Goal: Navigation & Orientation: Understand site structure

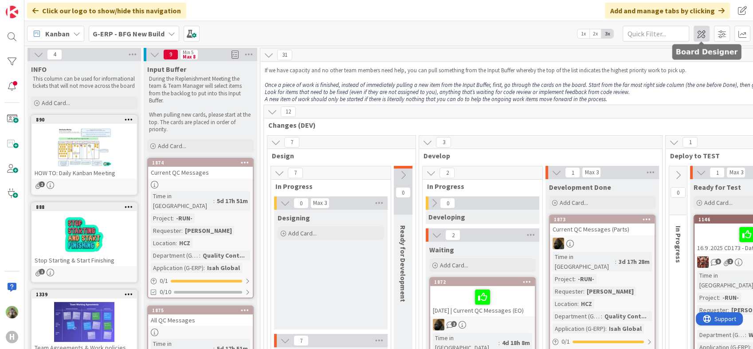
click at [703, 31] on span at bounding box center [702, 34] width 16 height 16
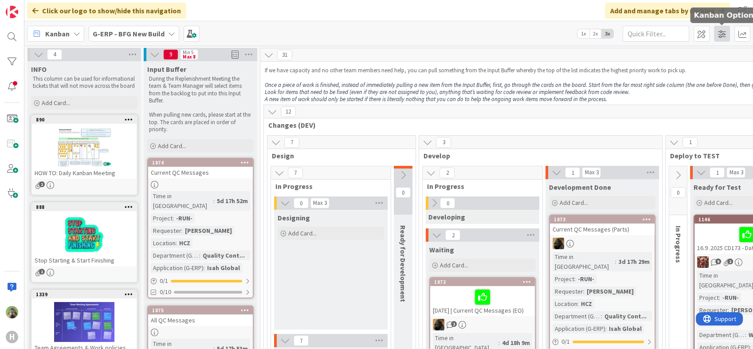
click at [720, 32] on span at bounding box center [722, 34] width 16 height 16
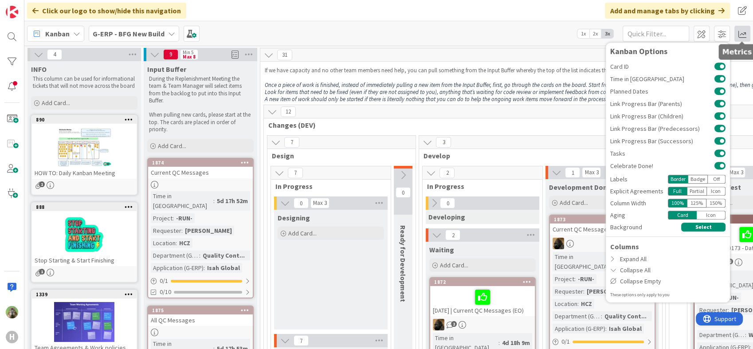
click at [742, 38] on span at bounding box center [743, 34] width 16 height 16
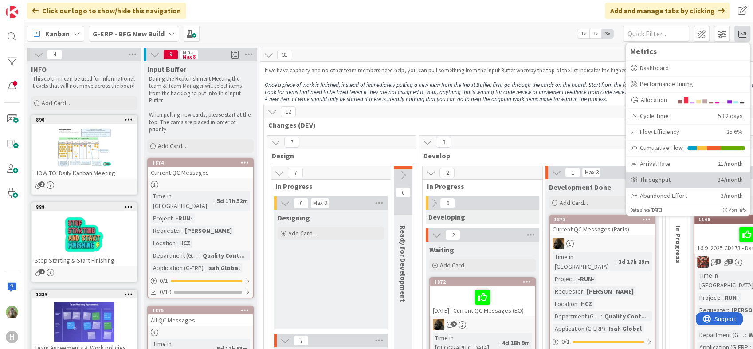
click at [685, 176] on div "Throughput" at bounding box center [671, 179] width 80 height 9
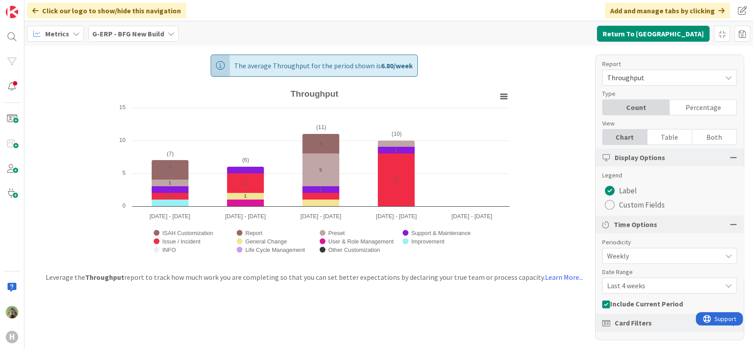
click at [667, 256] on span "Weekly" at bounding box center [662, 256] width 110 height 12
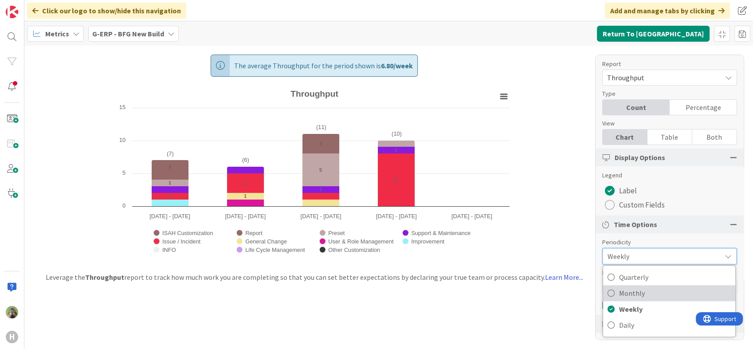
click at [664, 290] on span "Monthly" at bounding box center [675, 293] width 112 height 13
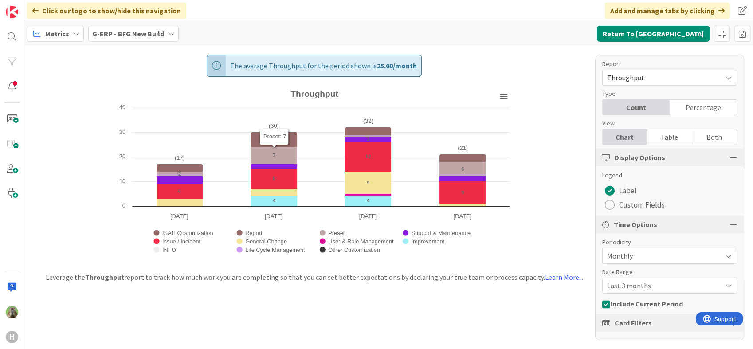
click at [120, 29] on b "G-ERP - BFG New Build" at bounding box center [128, 33] width 72 height 9
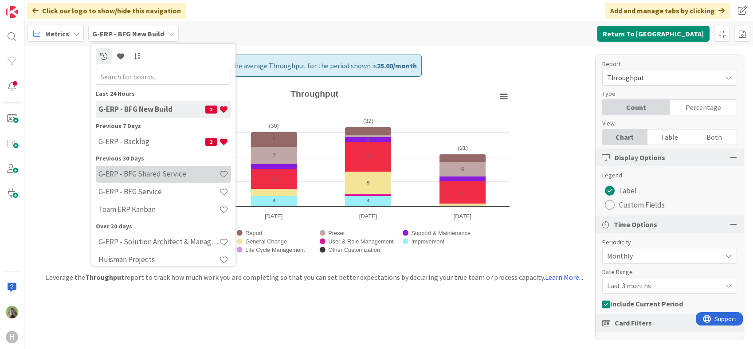
click at [185, 168] on div "G-ERP - BFG Shared Service" at bounding box center [163, 174] width 135 height 17
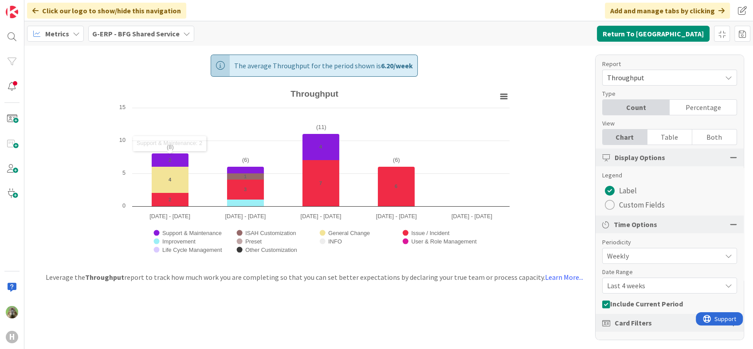
click at [681, 250] on span "Weekly" at bounding box center [662, 256] width 110 height 12
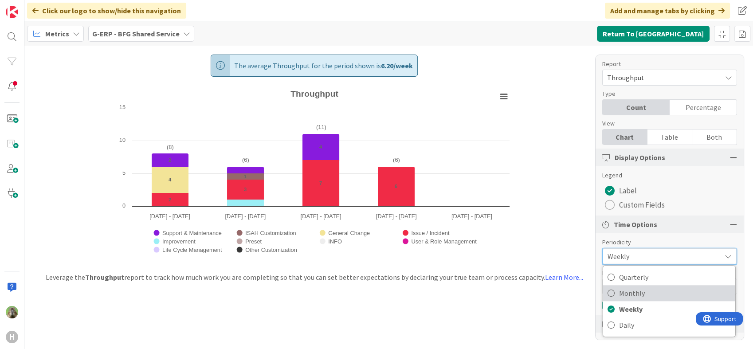
click at [655, 292] on span "Monthly" at bounding box center [675, 293] width 112 height 13
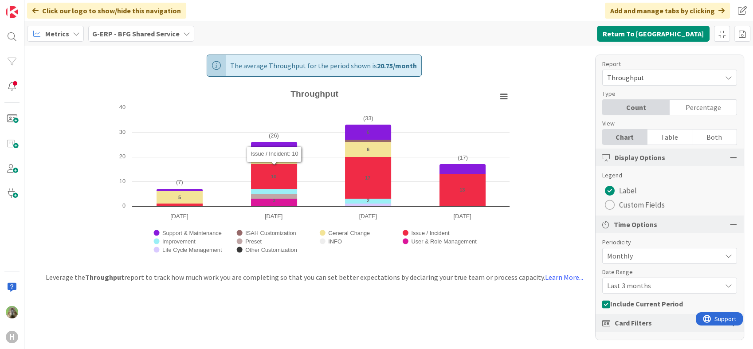
click at [147, 37] on b "G-ERP - BFG Shared Service" at bounding box center [135, 33] width 87 height 9
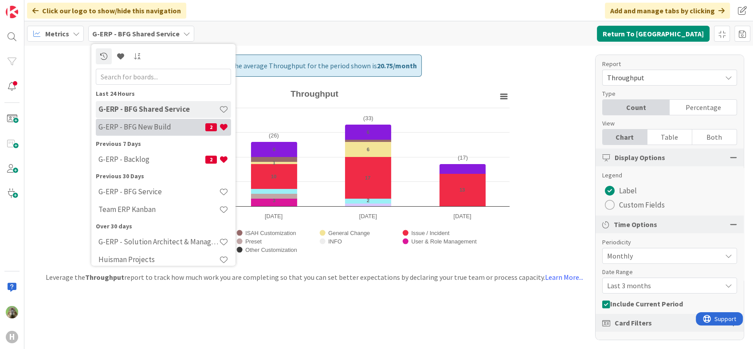
click at [173, 128] on h4 "G-ERP - BFG New Build" at bounding box center [151, 127] width 107 height 9
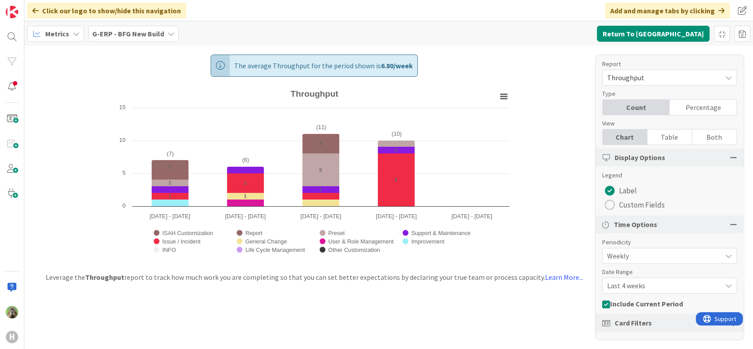
click at [670, 256] on span "Weekly" at bounding box center [662, 256] width 110 height 12
click at [670, 256] on span "Weekly" at bounding box center [662, 256] width 109 height 12
click at [708, 248] on div "Weekly" at bounding box center [669, 256] width 135 height 16
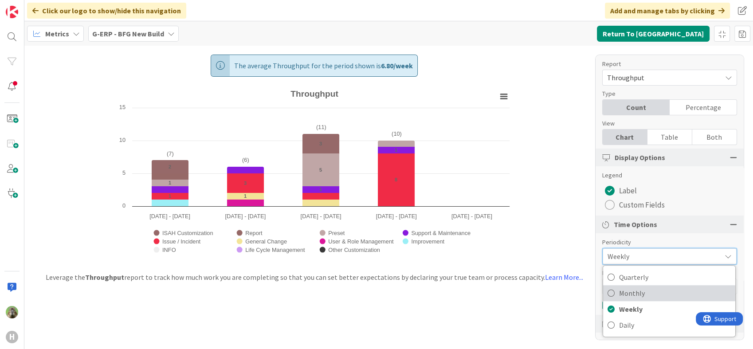
click at [653, 289] on span "Monthly" at bounding box center [675, 293] width 112 height 13
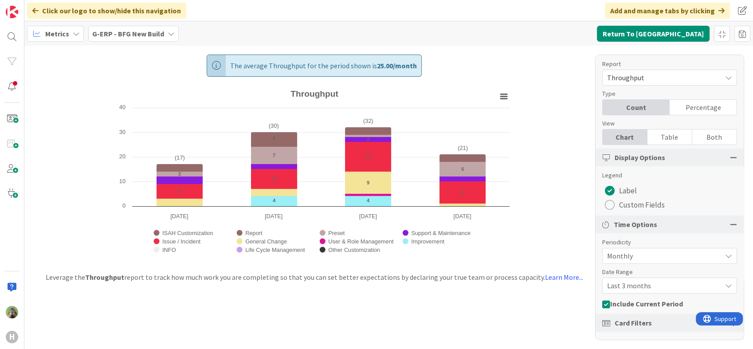
click at [61, 42] on div "Metrics G-ERP - BFG New Build Return To [GEOGRAPHIC_DATA]" at bounding box center [388, 33] width 729 height 24
click at [67, 36] on span "Metrics" at bounding box center [57, 33] width 24 height 11
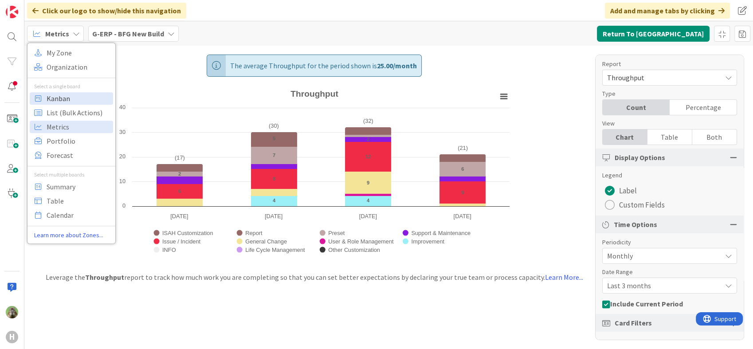
click at [75, 93] on span "Kanban" at bounding box center [79, 98] width 64 height 13
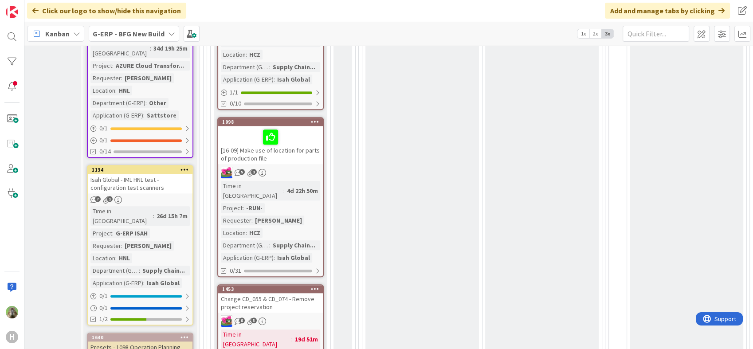
scroll to position [788, 60]
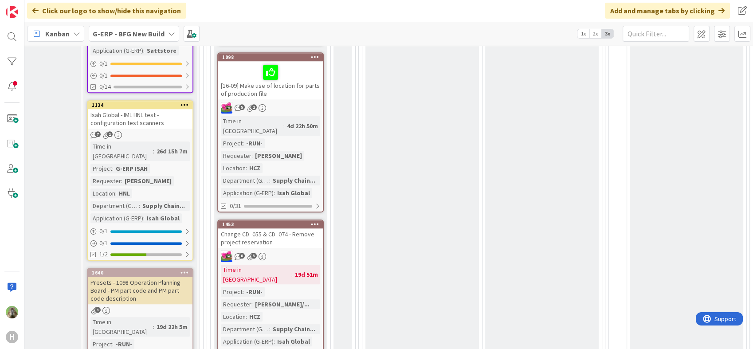
click at [126, 30] on b "G-ERP - BFG New Build" at bounding box center [129, 33] width 72 height 9
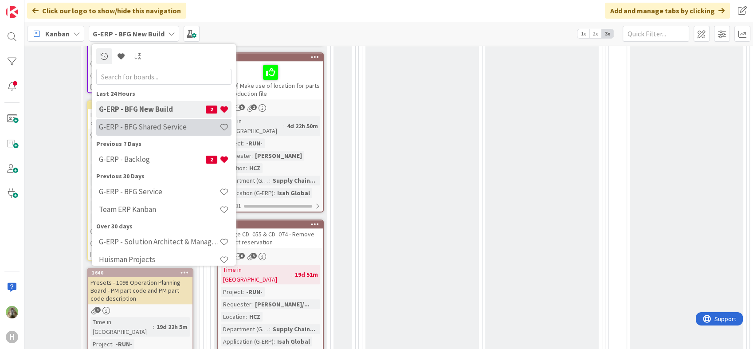
click at [161, 124] on h4 "G-ERP - BFG Shared Service" at bounding box center [159, 127] width 121 height 9
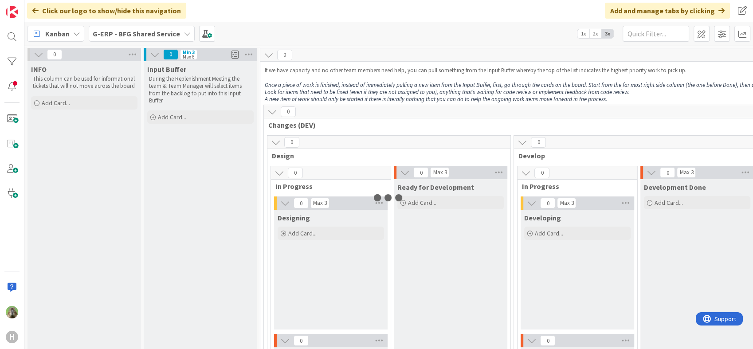
click at [160, 32] on b "G-ERP - BFG Shared Service" at bounding box center [136, 33] width 87 height 9
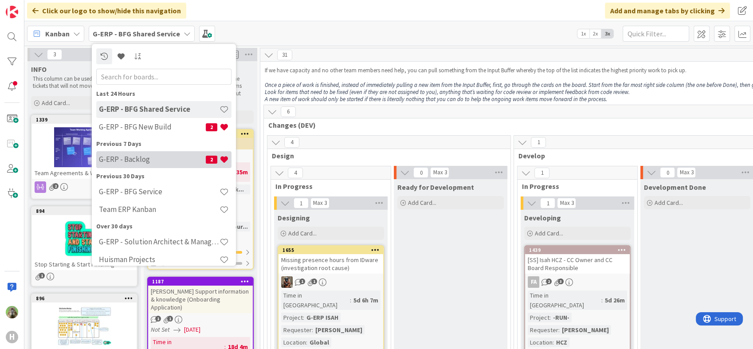
click at [160, 156] on h4 "G-ERP - Backlog" at bounding box center [152, 159] width 107 height 9
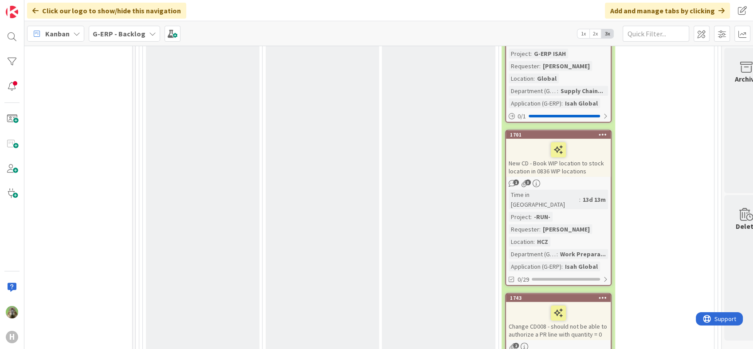
scroll to position [2711, 270]
click at [604, 295] on icon at bounding box center [603, 298] width 8 height 6
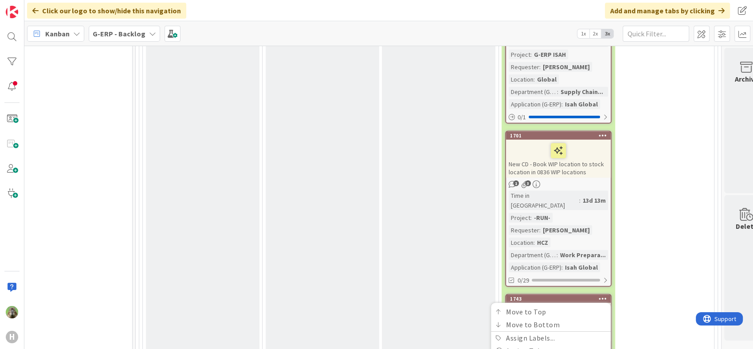
click at [559, 330] on span "G-ERP - Backlog" at bounding box center [536, 336] width 99 height 12
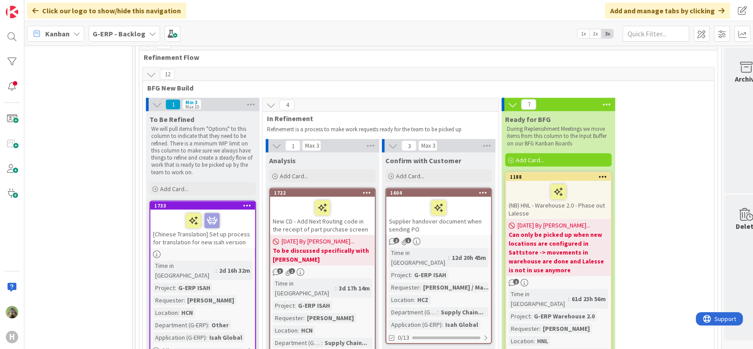
scroll to position [1873, 270]
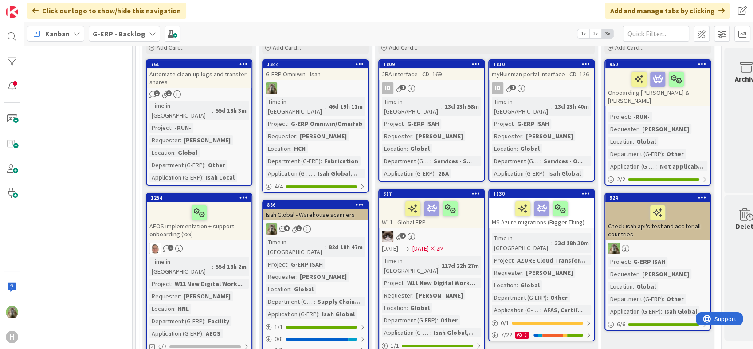
scroll to position [0, 270]
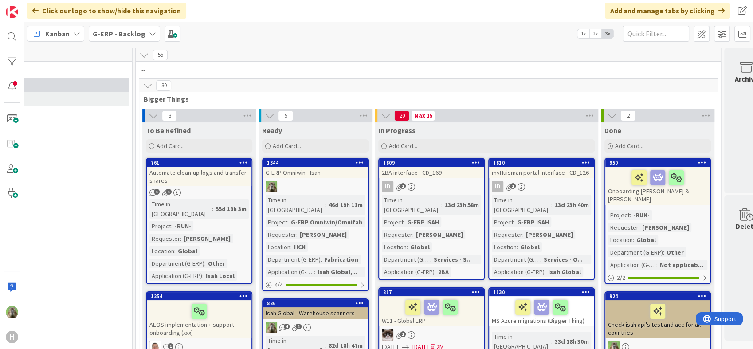
click at [149, 87] on icon at bounding box center [148, 86] width 10 height 10
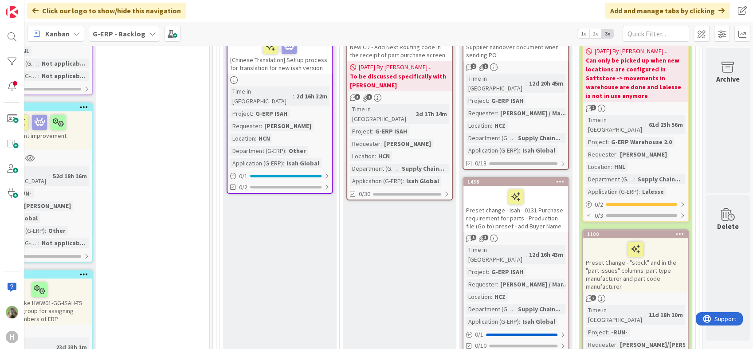
scroll to position [98, 200]
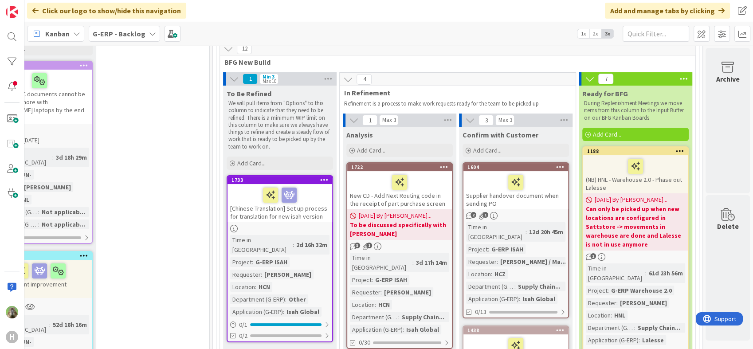
click at [145, 41] on div "G-ERP - Backlog" at bounding box center [124, 34] width 71 height 16
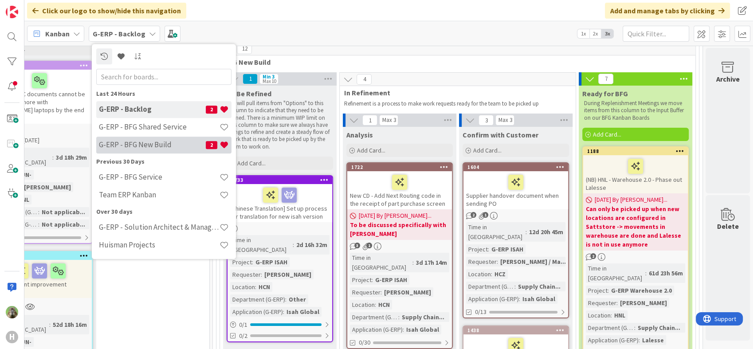
click at [174, 137] on div "G-ERP - BFG New Build 2" at bounding box center [163, 145] width 135 height 17
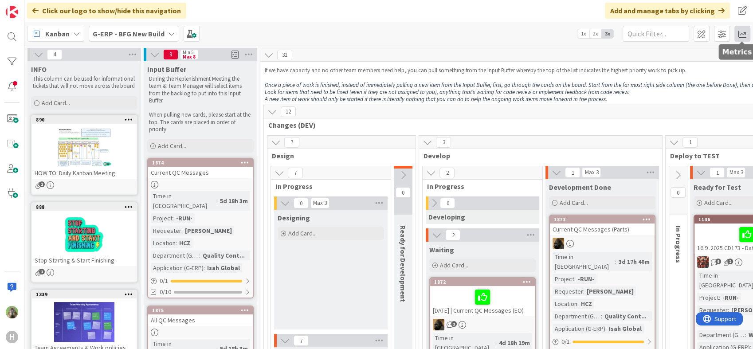
click at [742, 34] on span at bounding box center [743, 34] width 16 height 16
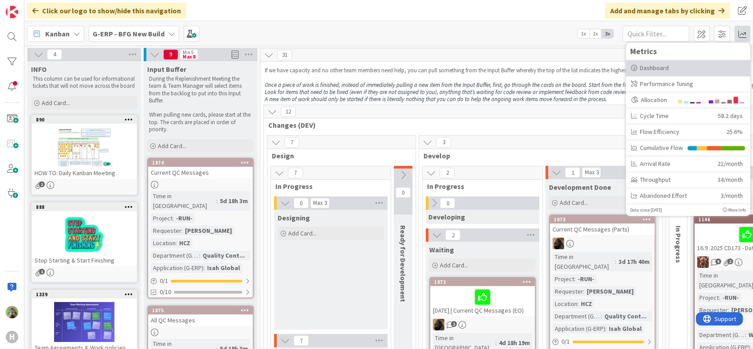
click at [665, 70] on div "Dashboard" at bounding box center [688, 67] width 114 height 9
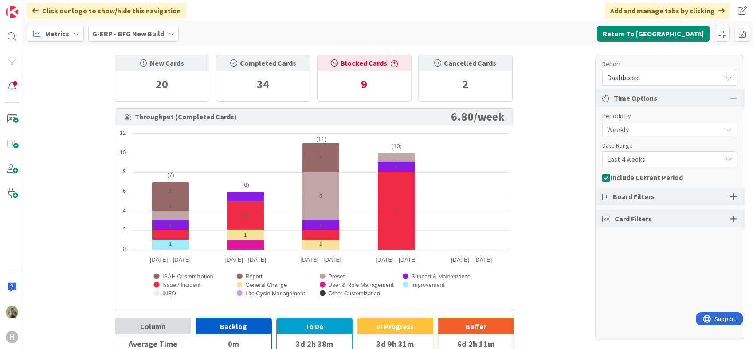
click at [68, 35] on div "Metrics" at bounding box center [55, 34] width 57 height 16
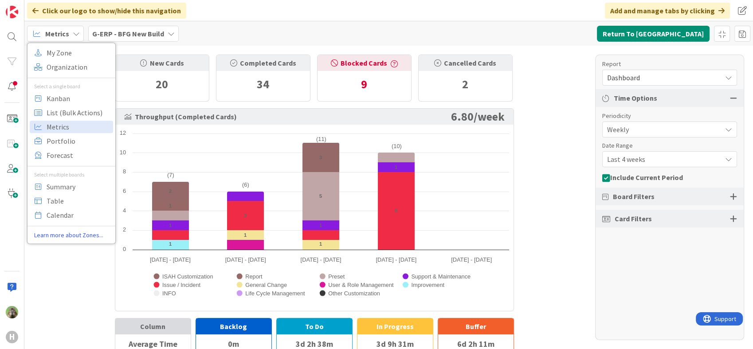
click at [68, 35] on div "Metrics" at bounding box center [55, 34] width 57 height 16
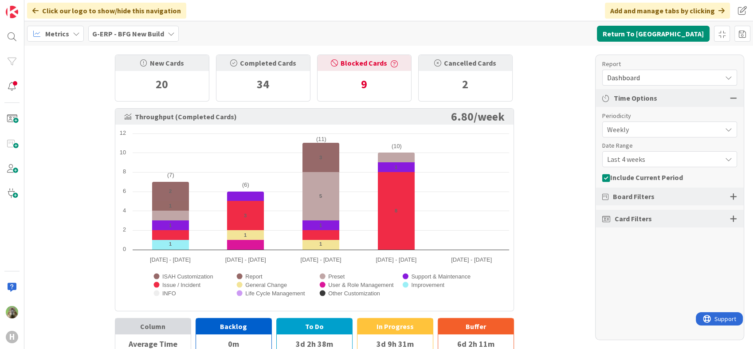
click at [73, 31] on icon at bounding box center [76, 33] width 7 height 7
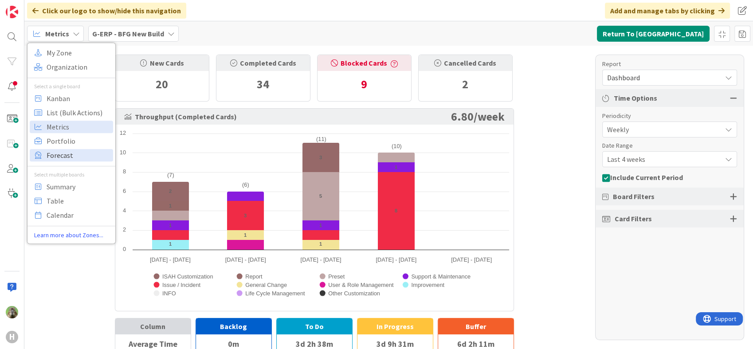
click at [96, 152] on span "Forecast" at bounding box center [79, 155] width 64 height 13
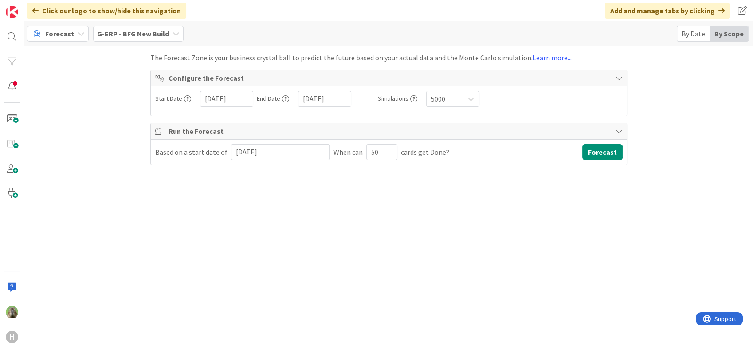
click at [79, 41] on div "Forecast" at bounding box center [58, 34] width 62 height 16
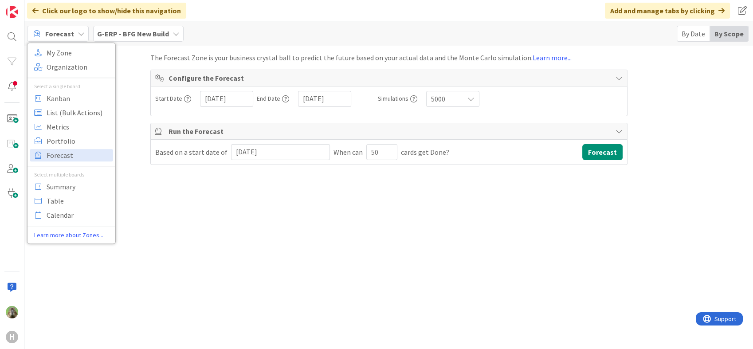
click at [78, 35] on icon at bounding box center [81, 33] width 7 height 7
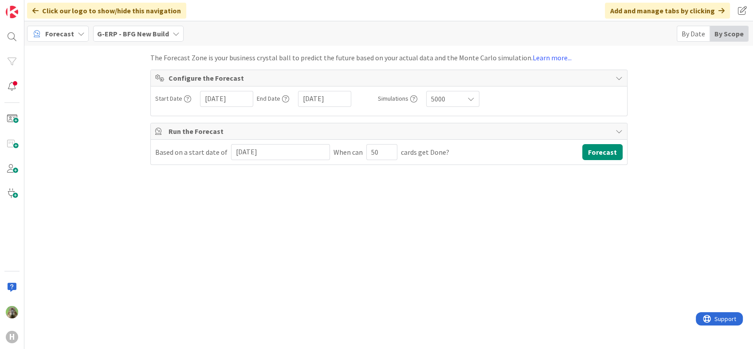
click at [78, 35] on icon at bounding box center [81, 33] width 7 height 7
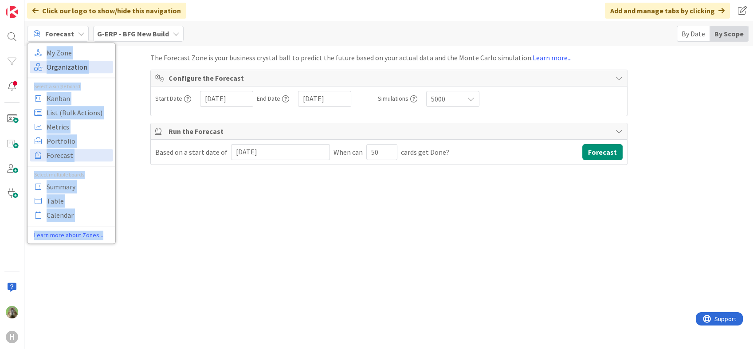
click at [82, 71] on span "Organization" at bounding box center [79, 66] width 64 height 13
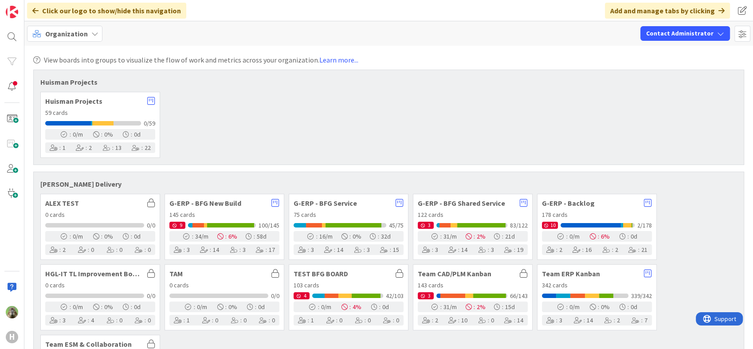
click at [71, 35] on span "Organization" at bounding box center [66, 33] width 43 height 11
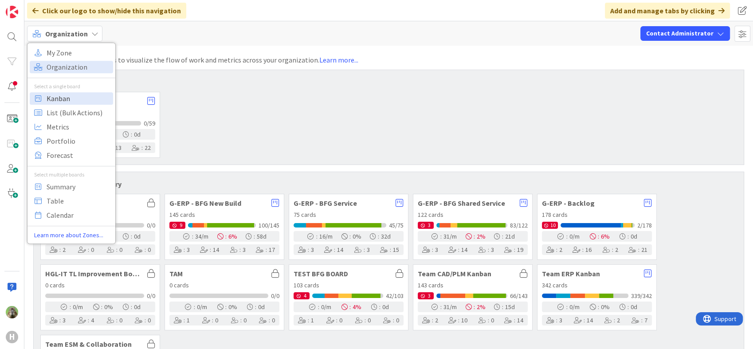
click at [85, 94] on span "Kanban" at bounding box center [79, 98] width 64 height 13
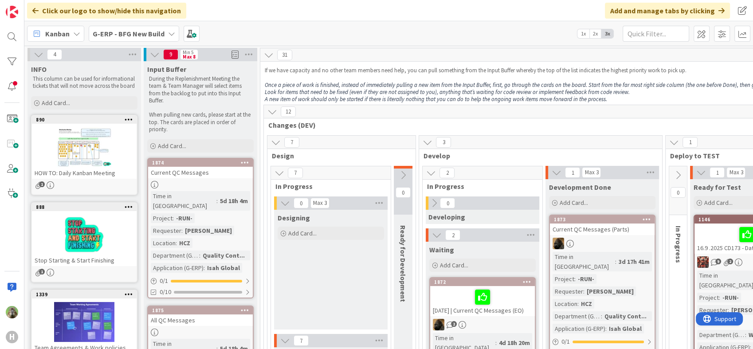
click at [346, 87] on em "Once a piece of work is finished, instead of immediately pulling a new item fro…" at bounding box center [558, 85] width 587 height 8
click at [352, 92] on em "Look for items that need to be fixed (even if they are not assigned to you), an…" at bounding box center [447, 92] width 365 height 8
click at [319, 97] on em "A new item of work should only be started if there is literally nothing that yo…" at bounding box center [436, 99] width 342 height 8
click at [309, 93] on em "Look for items that need to be fixed (even if they are not assigned to you), an…" at bounding box center [447, 92] width 365 height 8
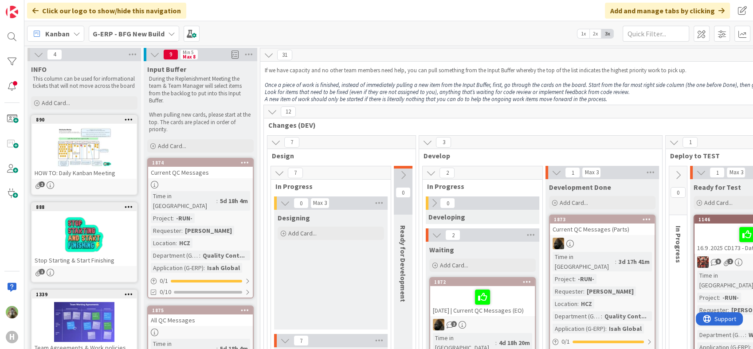
click at [291, 67] on p "If we have capacity and no other team members need help, you can pull something…" at bounding box center [634, 70] width 739 height 7
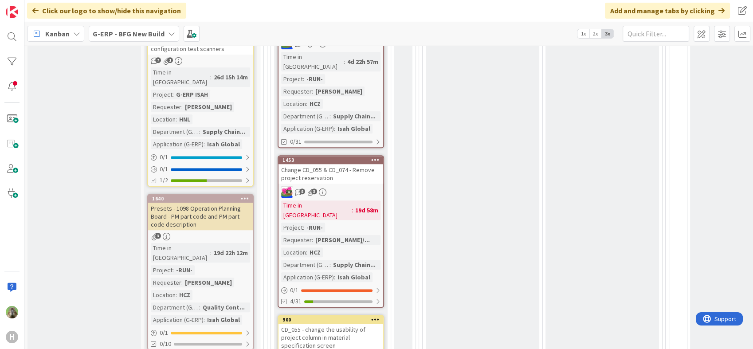
scroll to position [1035, 0]
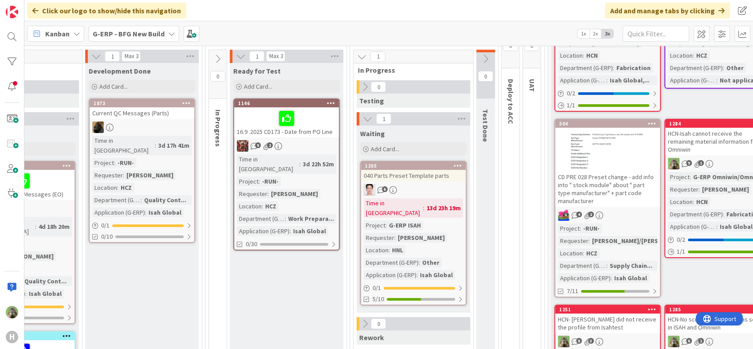
scroll to position [0, 460]
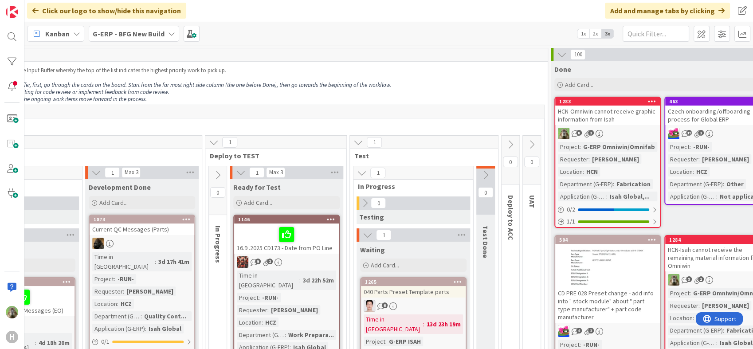
click at [153, 35] on b "G-ERP - BFG New Build" at bounding box center [129, 33] width 72 height 9
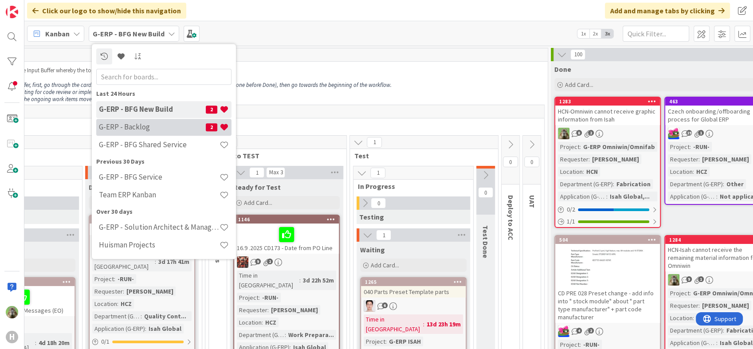
click at [136, 128] on h4 "G-ERP - Backlog" at bounding box center [152, 127] width 107 height 9
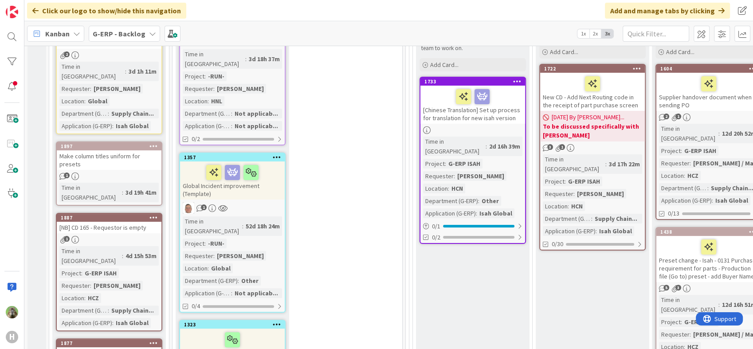
scroll to position [197, 135]
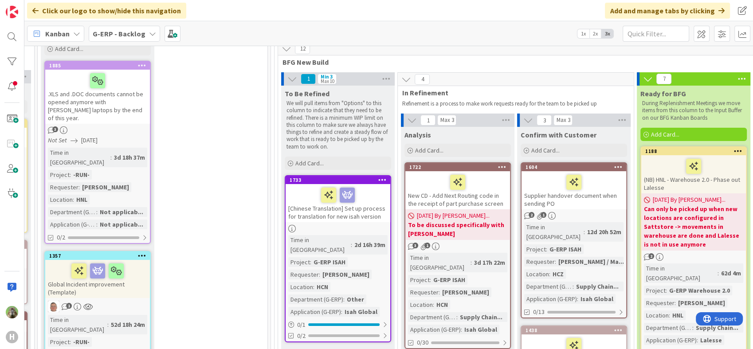
scroll to position [0, 135]
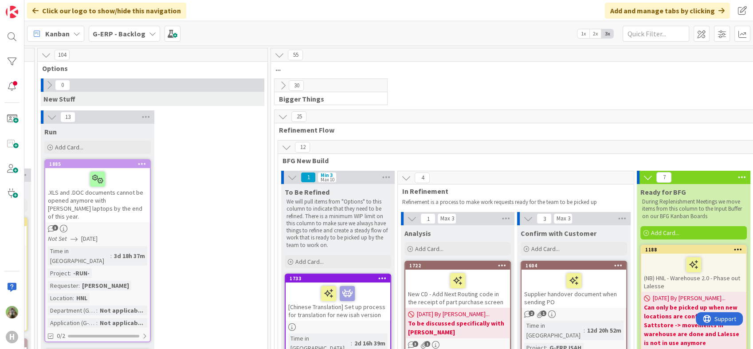
click at [133, 43] on div "Kanban G-ERP - Backlog 1x 2x 3x" at bounding box center [388, 33] width 729 height 24
click at [135, 39] on div "G-ERP - Backlog" at bounding box center [124, 34] width 71 height 16
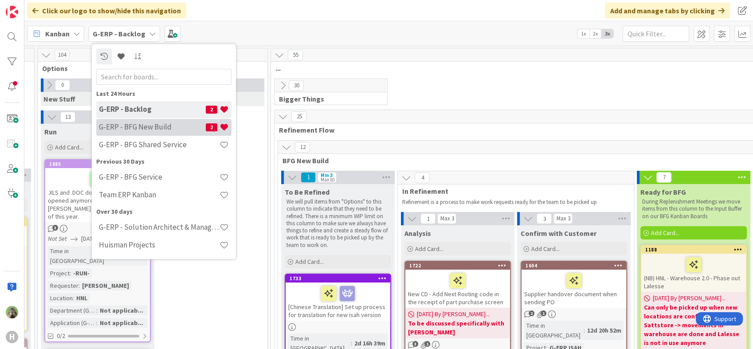
click at [155, 131] on h4 "G-ERP - BFG New Build" at bounding box center [152, 127] width 107 height 9
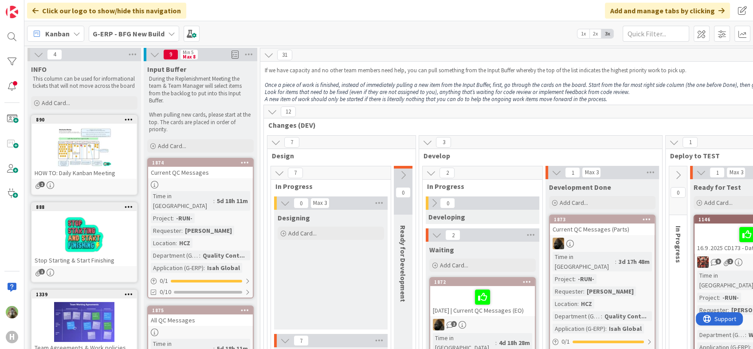
click at [345, 87] on em "Once a piece of work is finished, instead of immediately pulling a new item fro…" at bounding box center [558, 85] width 587 height 8
click at [381, 96] on em "A new item of work should only be started if there is literally nothing that yo…" at bounding box center [436, 99] width 342 height 8
click at [567, 88] on em "Once a piece of work is finished, instead of immediately pulling a new item fro…" at bounding box center [558, 85] width 587 height 8
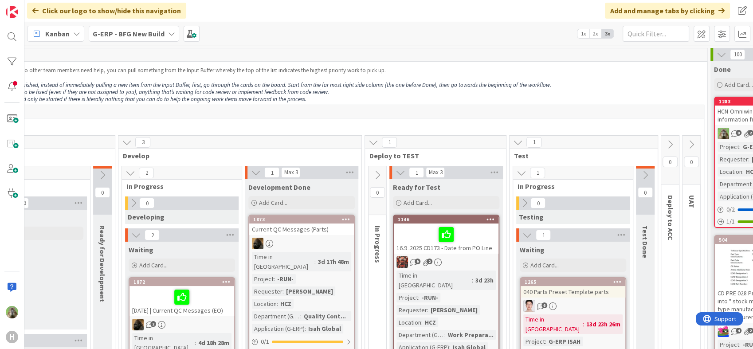
scroll to position [0, 328]
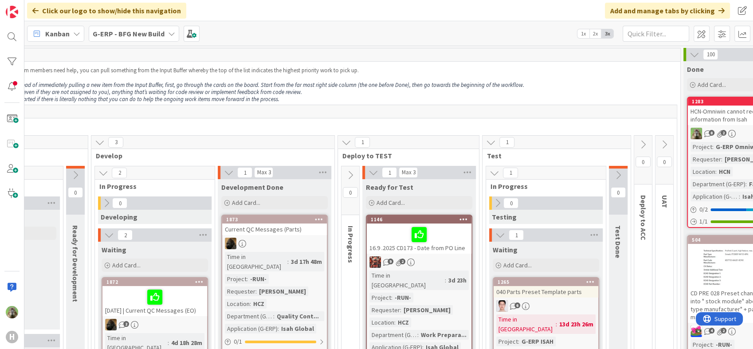
click at [468, 85] on em "Once a piece of work is finished, instead of immediately pulling a new item fro…" at bounding box center [230, 85] width 587 height 8
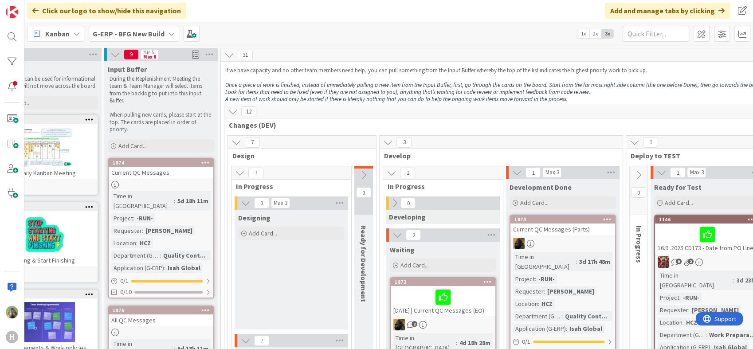
scroll to position [0, 30]
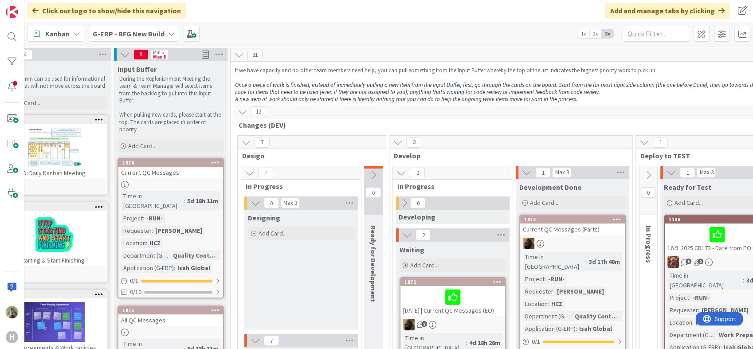
click at [143, 34] on b "G-ERP - BFG New Build" at bounding box center [129, 33] width 72 height 9
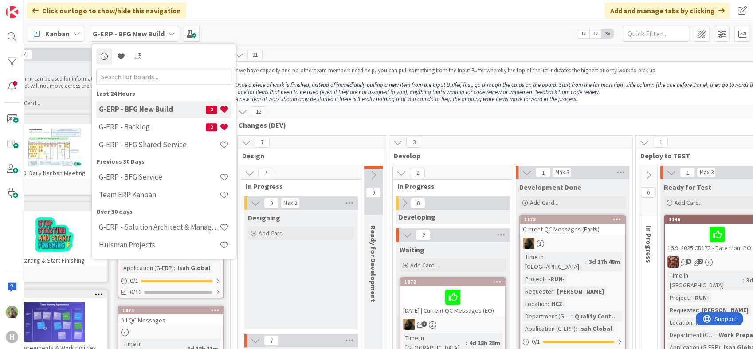
click at [73, 35] on icon at bounding box center [76, 33] width 7 height 7
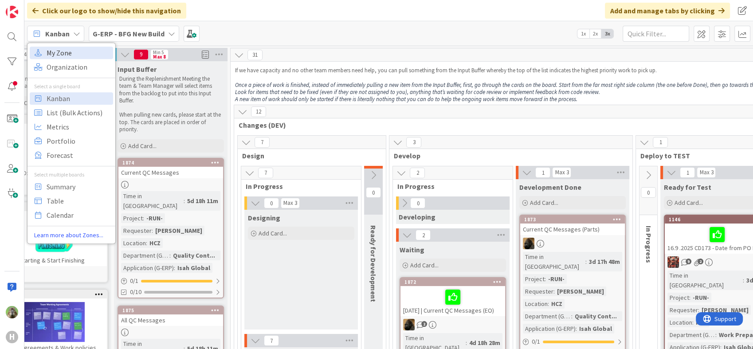
click at [82, 52] on span "My Zone" at bounding box center [79, 52] width 64 height 13
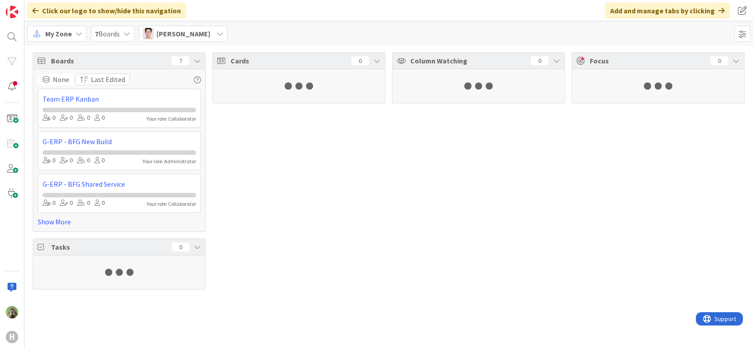
click at [153, 37] on img at bounding box center [148, 33] width 11 height 11
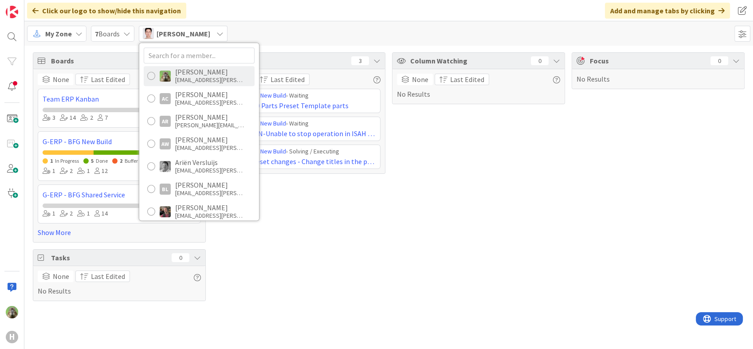
click at [185, 68] on div "[PERSON_NAME]" at bounding box center [210, 72] width 71 height 8
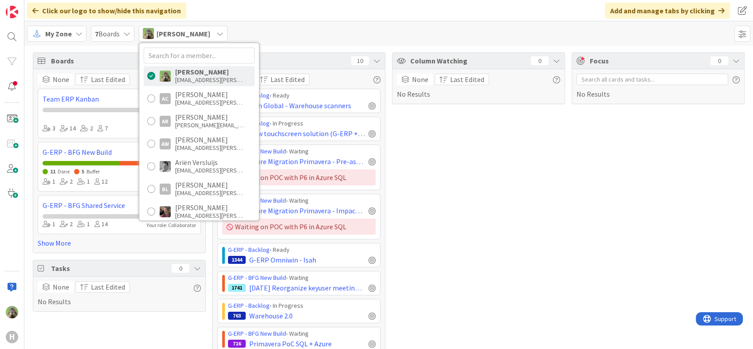
click at [553, 191] on div "Column Watching 0 None Last Edited No Results" at bounding box center [478, 248] width 173 height 392
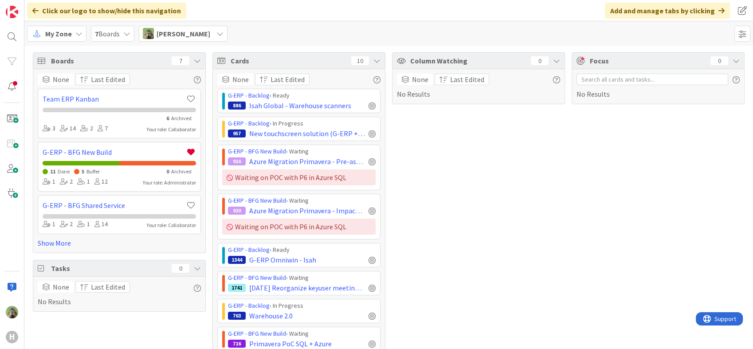
click at [104, 35] on span "7 Boards" at bounding box center [107, 33] width 25 height 11
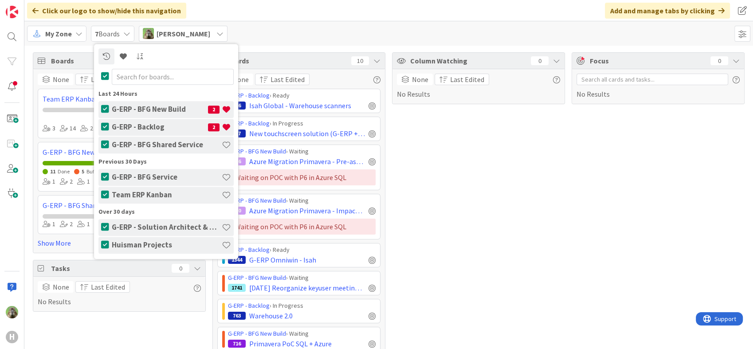
click at [106, 72] on icon at bounding box center [105, 76] width 8 height 9
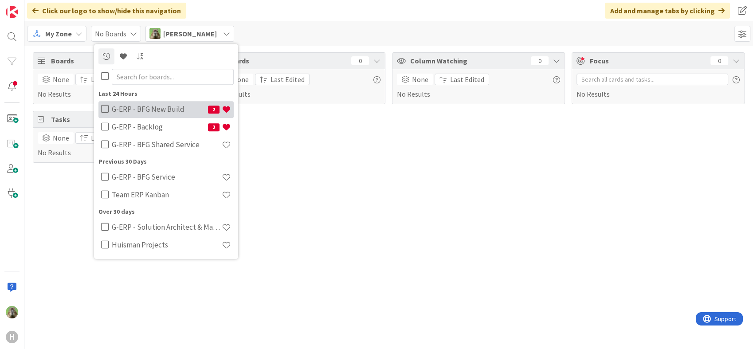
click at [121, 103] on div "G-ERP - BFG New Build 2" at bounding box center [171, 109] width 125 height 17
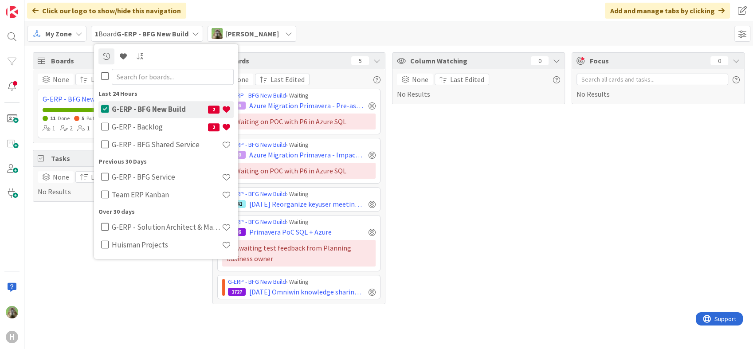
click at [121, 103] on div "G-ERP - BFG New Build 2" at bounding box center [171, 109] width 125 height 17
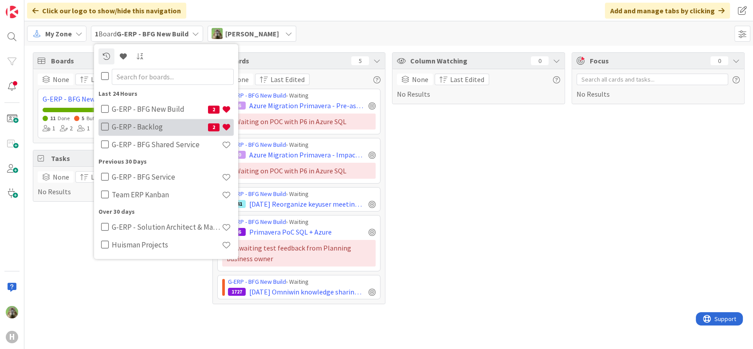
click at [137, 123] on h4 "G-ERP - Backlog" at bounding box center [160, 127] width 96 height 9
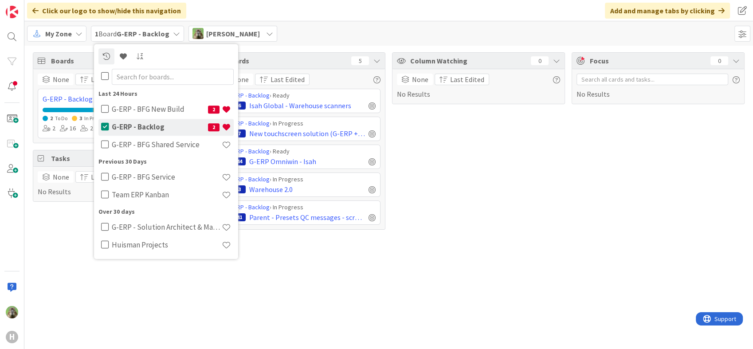
click at [483, 280] on div "Boards 1 None Last Edited G-ERP - Backlog 2 To Do 3 In Progress 1 Done 1 Archiv…" at bounding box center [388, 197] width 729 height 303
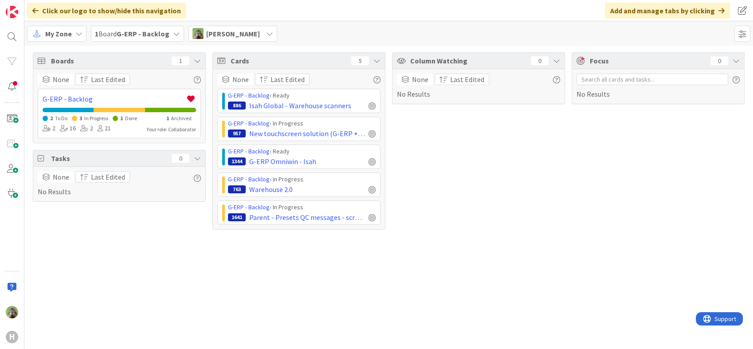
click at [141, 278] on div "Boards 1 None Last Edited G-ERP - Backlog 2 To Do 3 In Progress 1 Done 1 Archiv…" at bounding box center [388, 197] width 729 height 303
